Goal: Find specific page/section: Find specific page/section

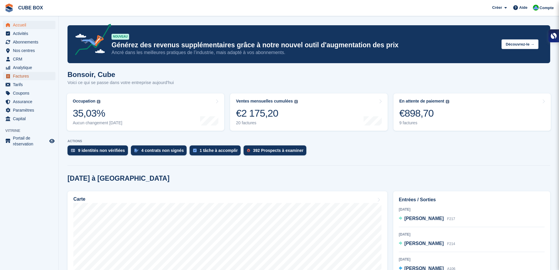
click at [14, 75] on span "Factures" at bounding box center [30, 76] width 35 height 8
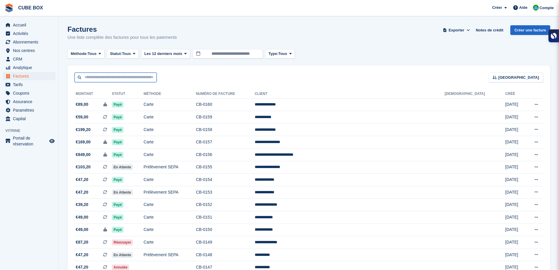
click at [121, 77] on input "text" at bounding box center [116, 77] width 82 height 10
type input "*****"
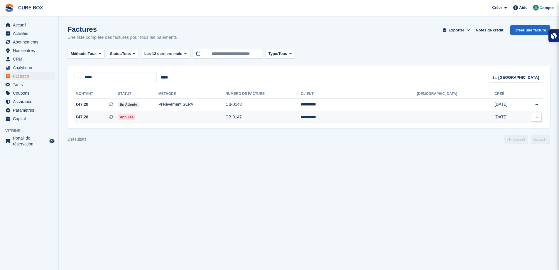
click at [226, 117] on td at bounding box center [191, 117] width 67 height 12
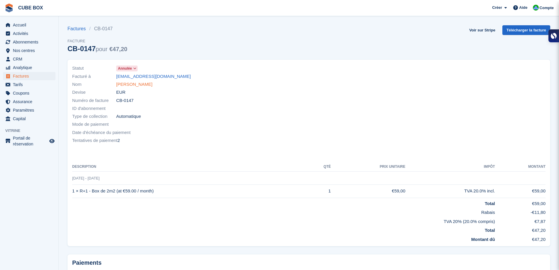
click at [128, 82] on link "[PERSON_NAME]" at bounding box center [134, 84] width 36 height 7
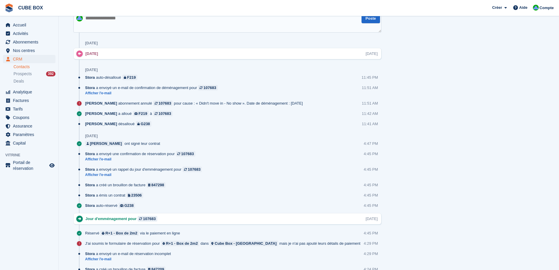
scroll to position [352, 0]
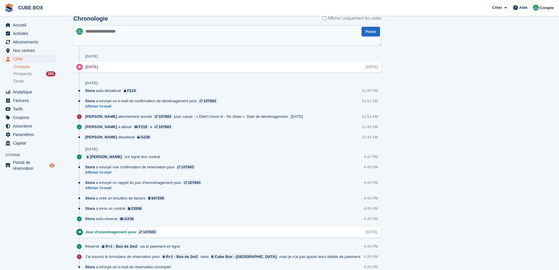
click at [54, 164] on icon "Boutique d'aperçu" at bounding box center [51, 165] width 5 height 5
click at [26, 53] on span "Nos centres" at bounding box center [30, 50] width 35 height 8
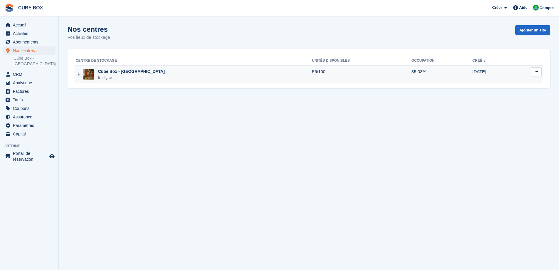
click at [131, 69] on div "Cube Box - [GEOGRAPHIC_DATA]" at bounding box center [131, 71] width 67 height 6
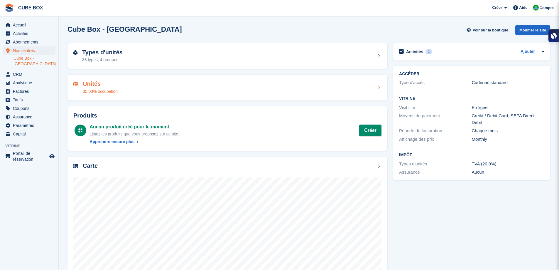
click at [99, 90] on div "35,03% occupation" at bounding box center [100, 91] width 35 height 6
click at [106, 55] on h2 "Types d'unités" at bounding box center [102, 52] width 41 height 7
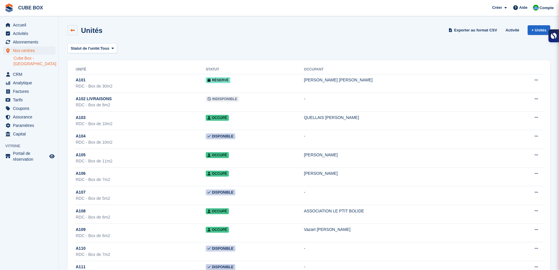
click at [77, 28] on link at bounding box center [73, 30] width 10 height 10
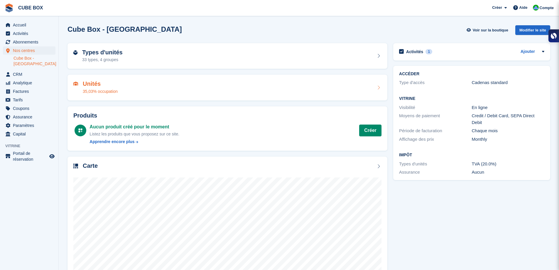
click at [136, 94] on div "Unités 35,03% occupation" at bounding box center [227, 87] width 308 height 14
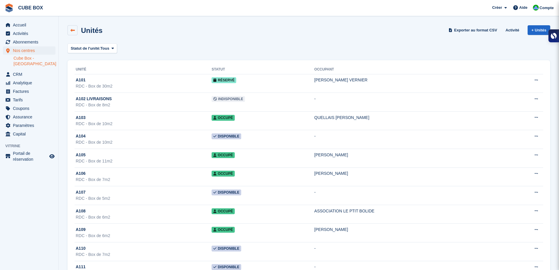
click at [71, 31] on icon at bounding box center [72, 30] width 4 height 4
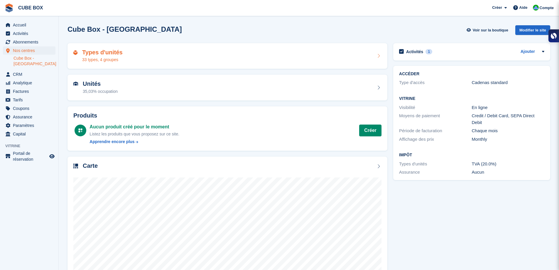
click at [107, 64] on div "Types d'unités 33 types, 4 groupes" at bounding box center [228, 56] width 320 height 26
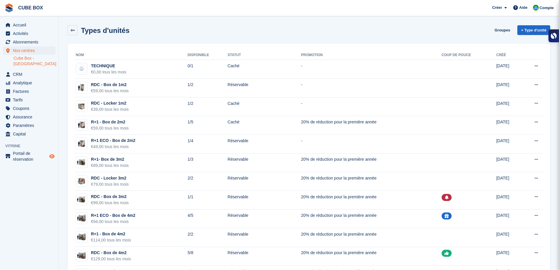
click at [55, 155] on span "Boutique d'aperçu" at bounding box center [51, 156] width 7 height 7
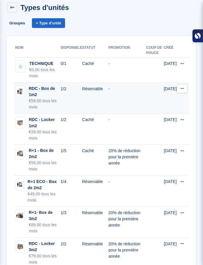
scroll to position [29, 0]
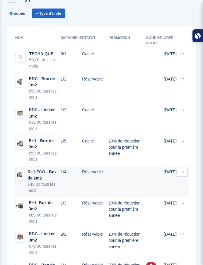
click at [94, 183] on td "Réservable" at bounding box center [95, 181] width 26 height 31
click at [64, 173] on td "1/4" at bounding box center [71, 181] width 21 height 31
